Goal: Information Seeking & Learning: Learn about a topic

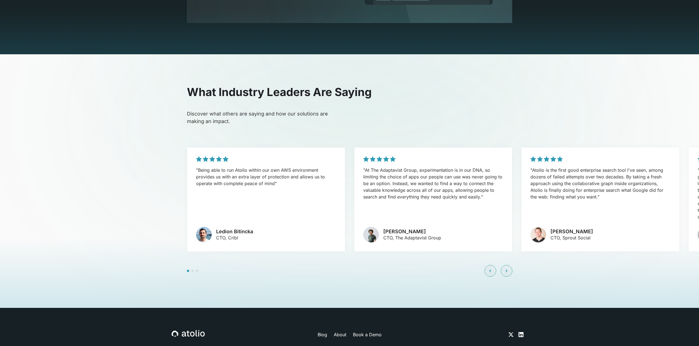
scroll to position [1313, 0]
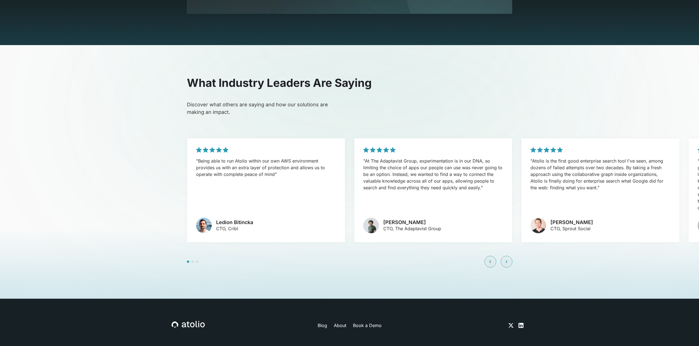
click at [324, 322] on link "Blog" at bounding box center [322, 325] width 9 height 7
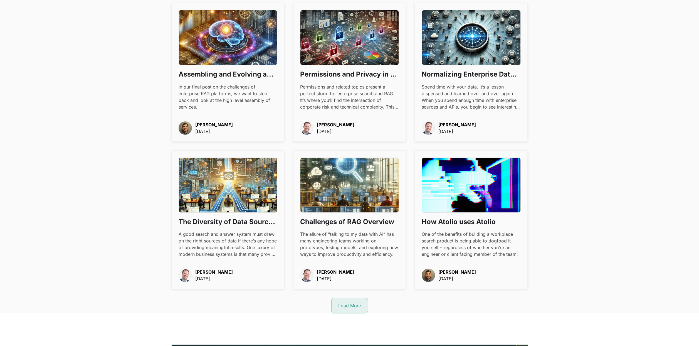
scroll to position [527, 0]
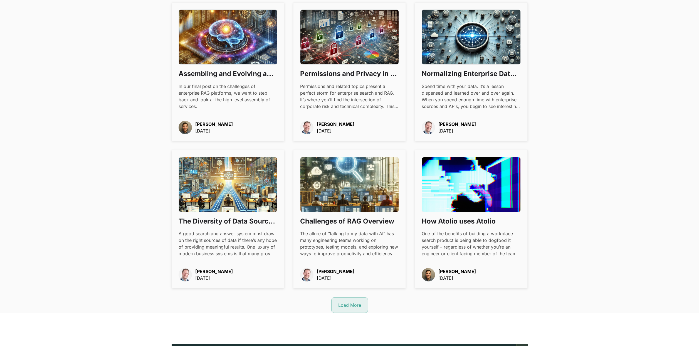
click at [353, 220] on h3 "Challenges of RAG Overview" at bounding box center [349, 220] width 99 height 9
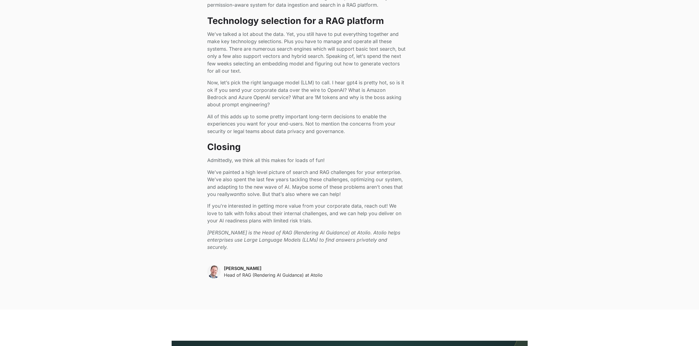
scroll to position [905, 0]
